Goal: Transaction & Acquisition: Purchase product/service

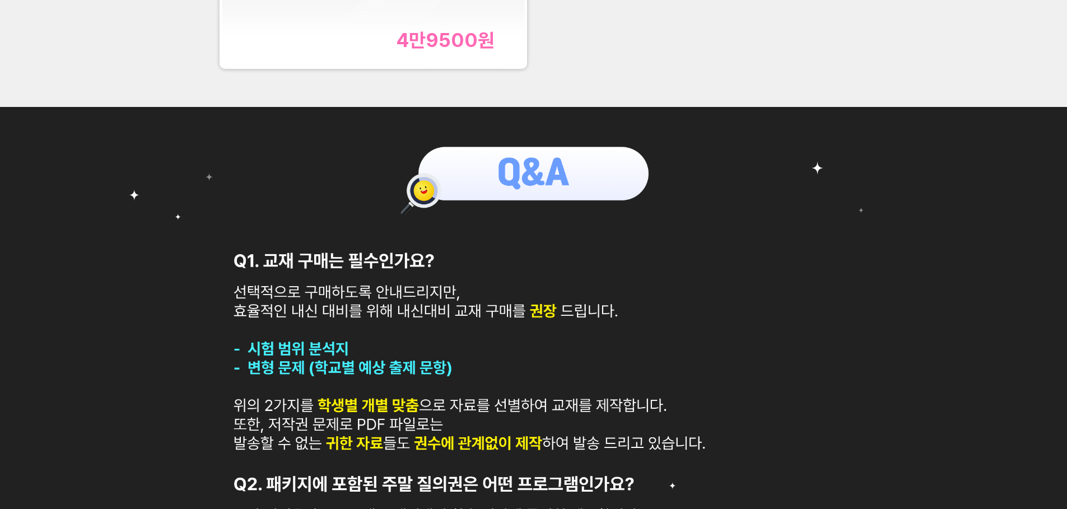
scroll to position [280, 0]
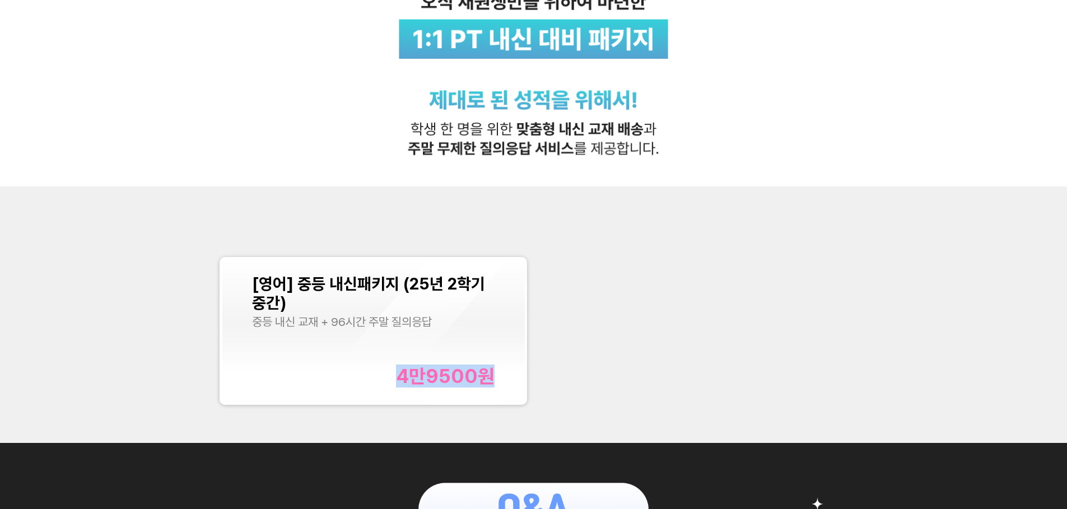
drag, startPoint x: 399, startPoint y: 378, endPoint x: 511, endPoint y: 376, distance: 111.5
click at [511, 376] on div "[영어] 중등 내신패키지 (25년 2학기 중간) 중등 내신 교재 + 96시간 주말 질의응답 4만9500 원" at bounding box center [373, 330] width 303 height 143
copy div "4만9500 원"
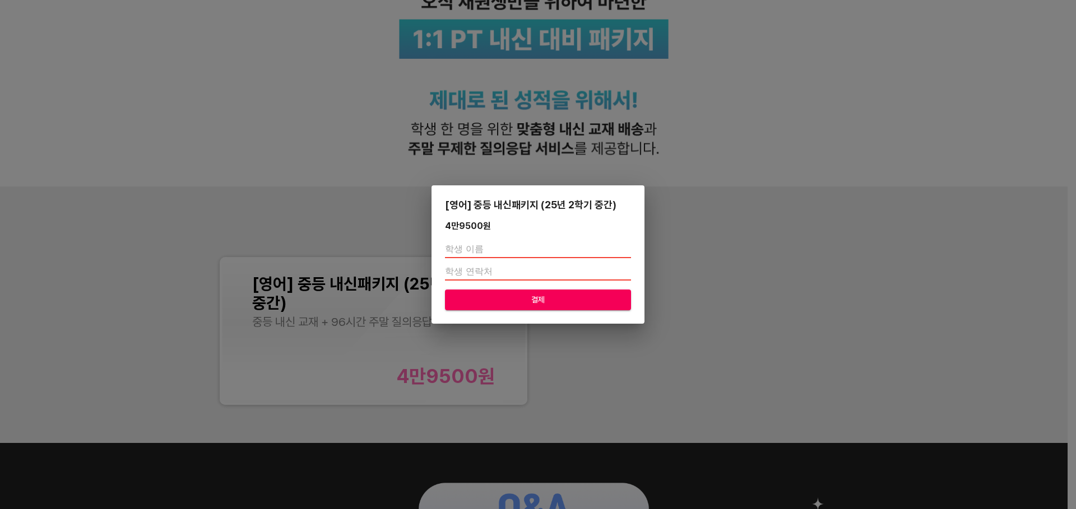
click at [250, 113] on div "[영어] 중등 내신패키지 (25년 2학기 중간) 4만9500 원 결제" at bounding box center [538, 254] width 1076 height 509
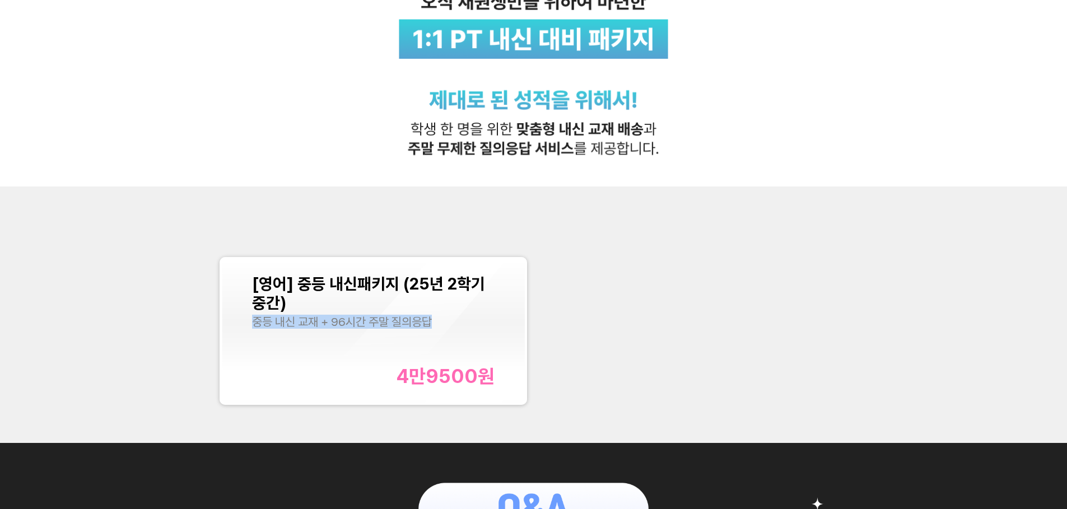
drag, startPoint x: 449, startPoint y: 310, endPoint x: 475, endPoint y: 327, distance: 30.9
click at [475, 327] on div "[영어] 중등 내신패키지 (25년 2학기 중간) 중등 내신 교재 + 96시간 주말 질의응답" at bounding box center [373, 301] width 243 height 54
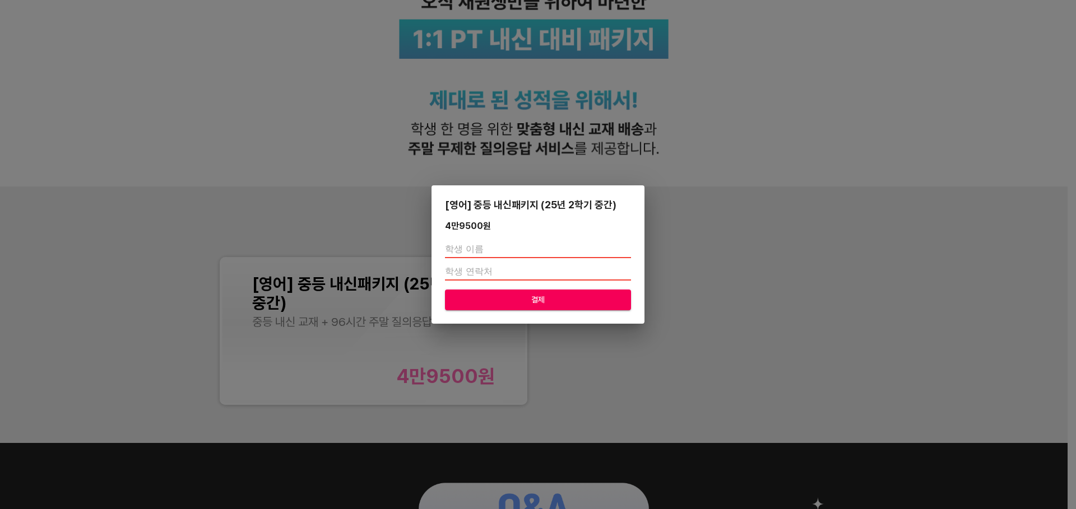
click at [591, 406] on div "[영어] 중등 내신패키지 (25년 2학기 중간) 4만9500 원 결제" at bounding box center [538, 254] width 1076 height 509
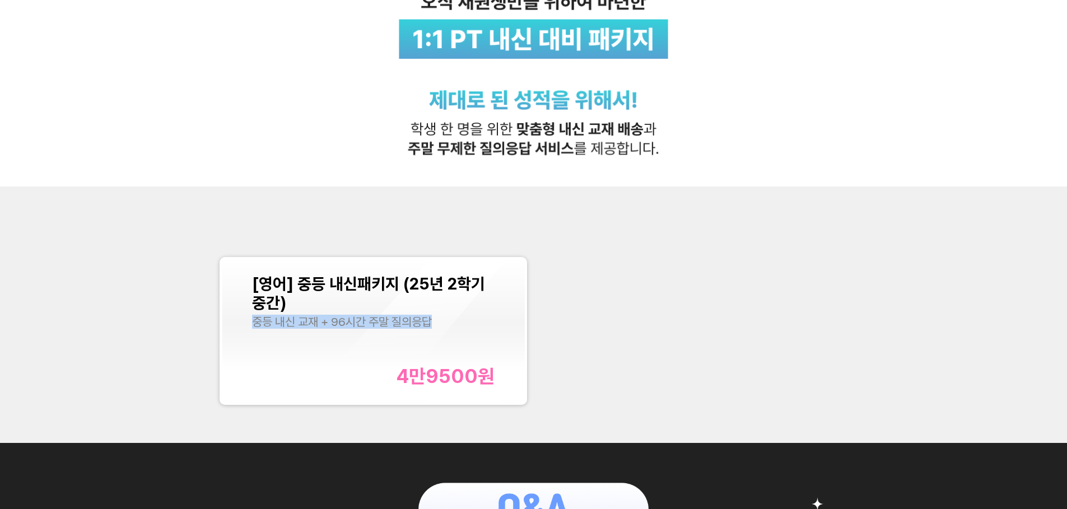
copy div "중등 내신 교재 + 96시간 주말 질의응답"
drag, startPoint x: 431, startPoint y: 319, endPoint x: 253, endPoint y: 338, distance: 179.1
click at [253, 338] on div "[영어] 중등 내신패키지 (25년 2학기 중간) 중등 내신 교재 + 96시간 주말 질의응답 4만9500 원" at bounding box center [373, 330] width 243 height 113
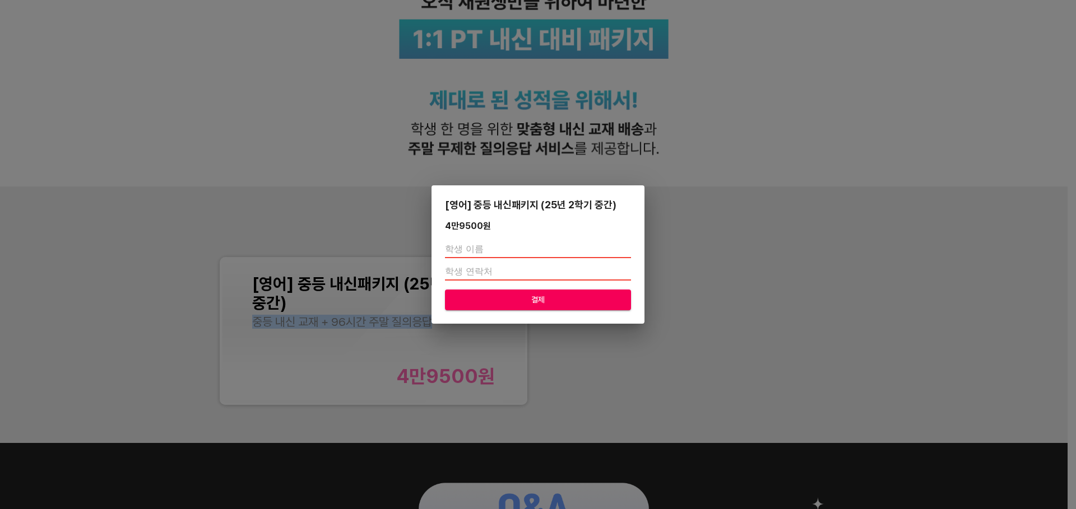
click at [797, 435] on div "[영어] 중등 내신패키지 (25년 2학기 중간) 4만9500 원 결제" at bounding box center [538, 254] width 1076 height 509
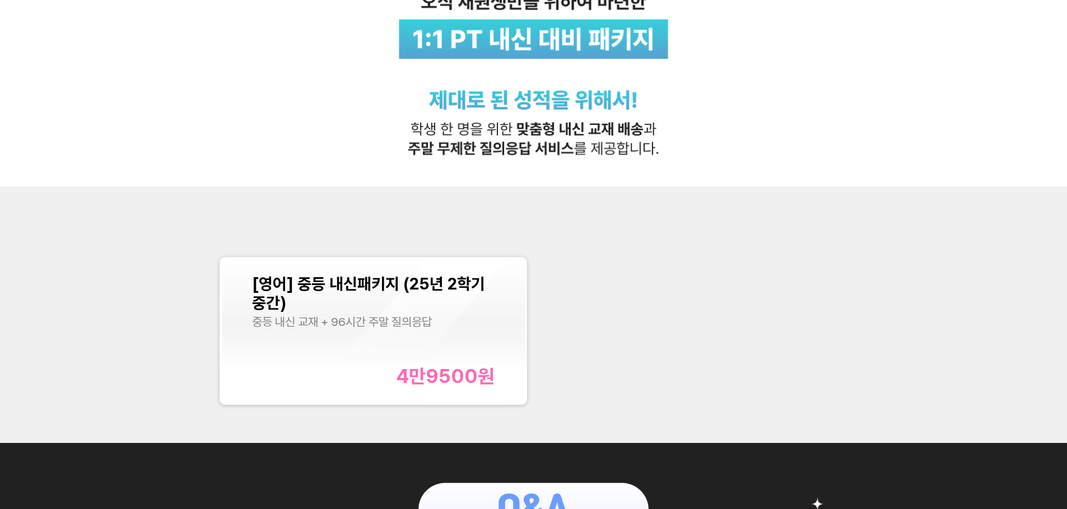
scroll to position [0, 0]
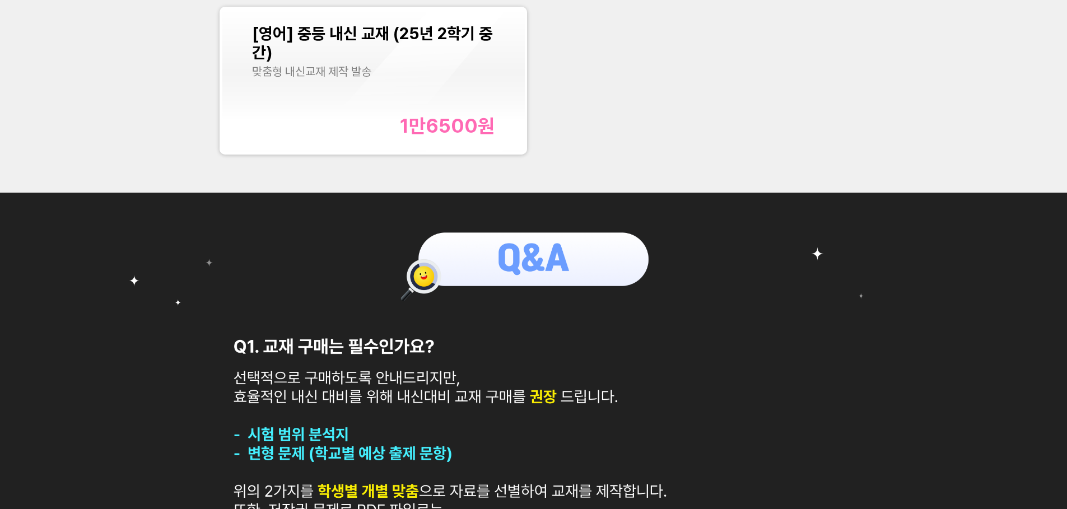
scroll to position [504, 0]
